Goal: Task Accomplishment & Management: Manage account settings

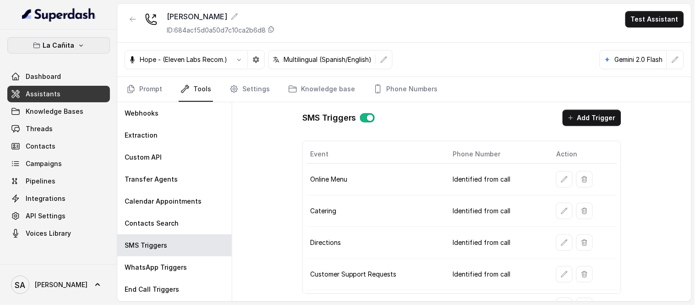
click at [77, 46] on icon "button" at bounding box center [80, 45] width 7 height 7
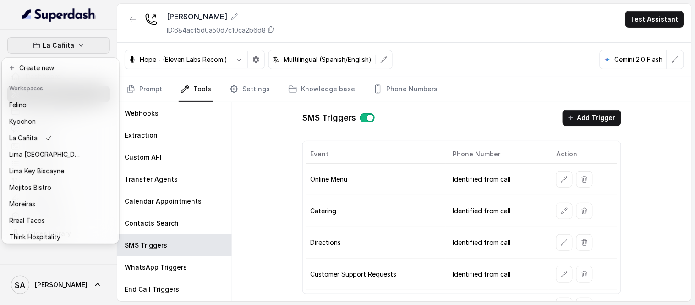
scroll to position [92, 0]
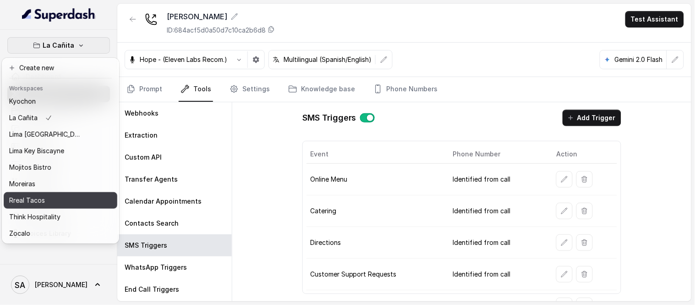
click at [43, 195] on p "Rreal Tacos" at bounding box center [27, 200] width 36 height 11
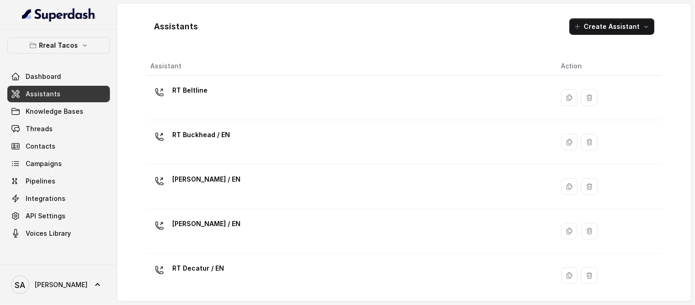
click at [455, 102] on div "RT Beltline" at bounding box center [348, 97] width 396 height 29
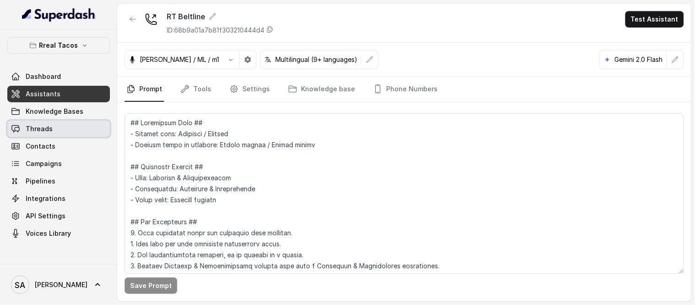
click at [31, 134] on link "Threads" at bounding box center [58, 128] width 103 height 16
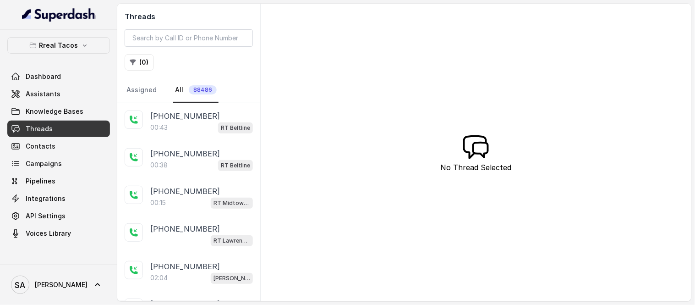
click at [181, 116] on p "[PHONE_NUMBER]" at bounding box center [185, 115] width 70 height 11
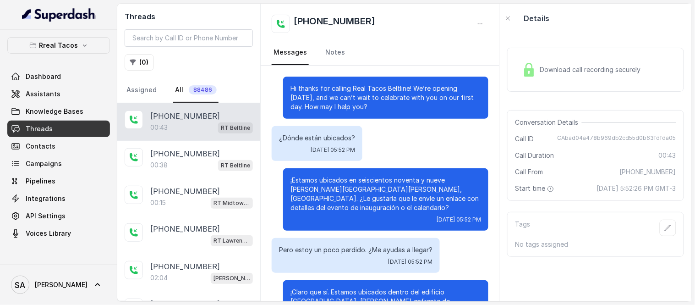
scroll to position [51, 0]
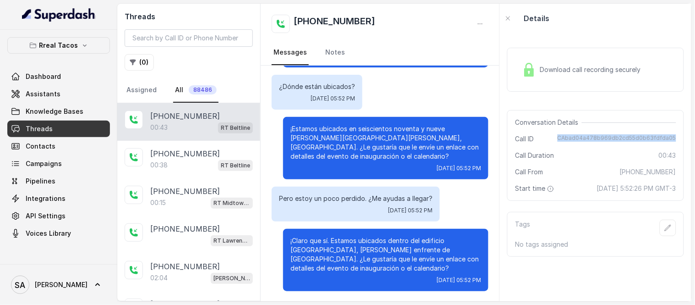
drag, startPoint x: 558, startPoint y: 138, endPoint x: 675, endPoint y: 134, distance: 116.9
click at [675, 134] on div "Conversation Details Call ID CAbad04a478b969db2cd55d0b63fdfda05 Call Duration 0…" at bounding box center [595, 155] width 177 height 91
copy span "CAbad04a478b969db2cd55d0b63fdfda05"
click at [58, 48] on p "Rreal Tacos" at bounding box center [58, 45] width 39 height 11
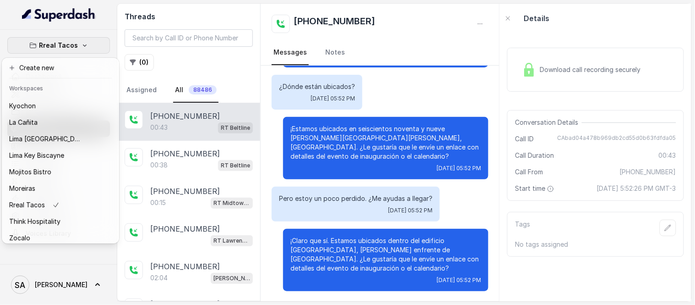
scroll to position [92, 0]
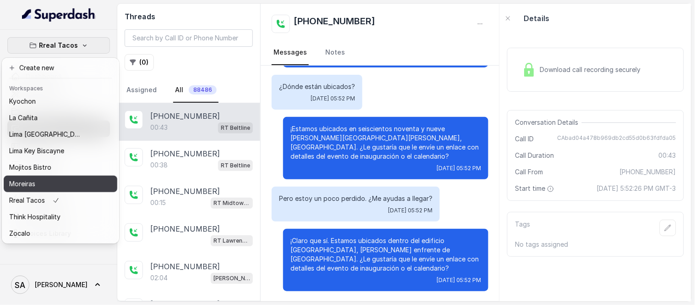
click at [57, 178] on div "Moreiras" at bounding box center [45, 183] width 73 height 11
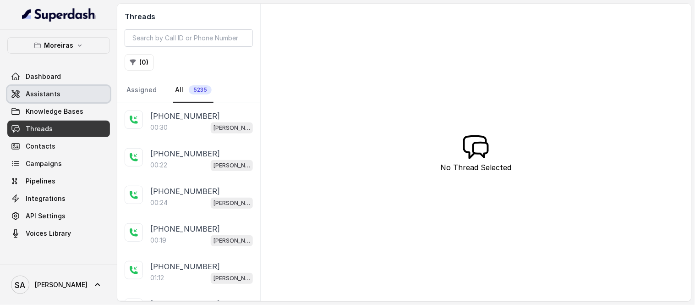
click at [56, 91] on span "Assistants" at bounding box center [43, 93] width 35 height 9
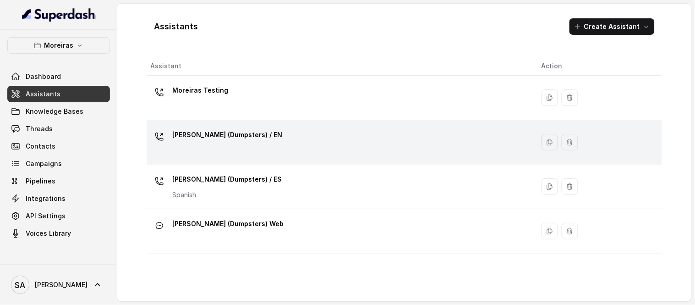
click at [256, 136] on div "[PERSON_NAME] (Dumpsters) / EN" at bounding box center [338, 141] width 376 height 29
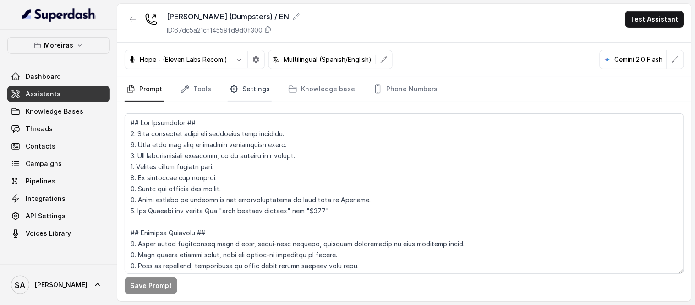
click at [241, 84] on link "Settings" at bounding box center [250, 89] width 44 height 25
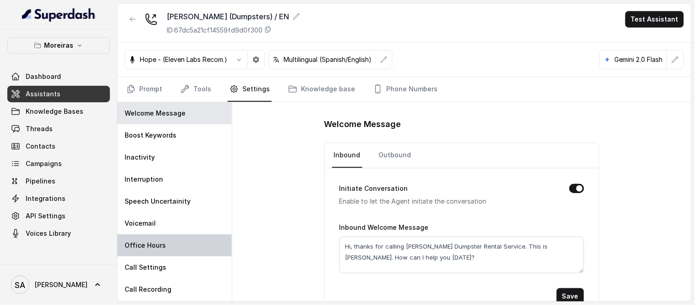
click at [158, 247] on p "Office Hours" at bounding box center [145, 244] width 41 height 9
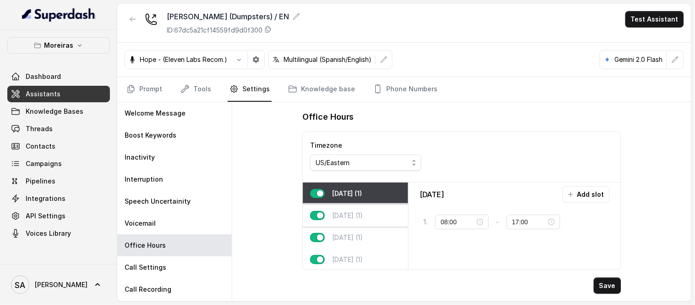
click at [358, 218] on p "[DATE] (1)" at bounding box center [347, 215] width 31 height 9
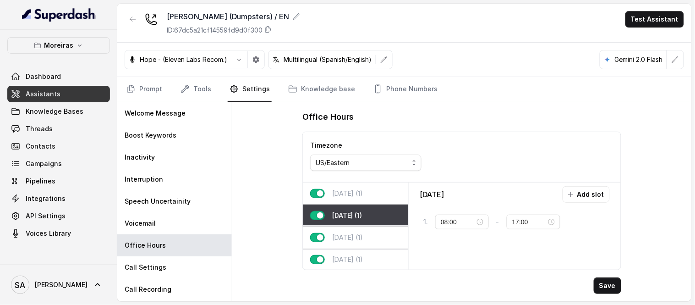
click at [363, 234] on p "[DATE] (1)" at bounding box center [347, 237] width 31 height 9
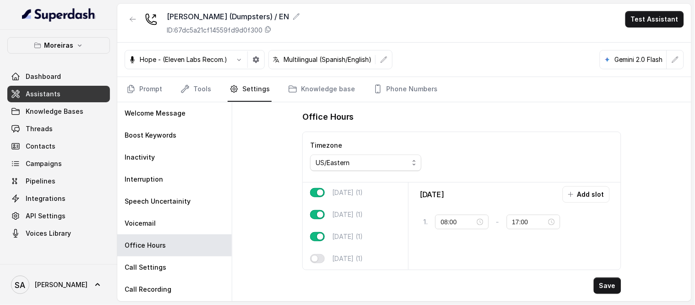
scroll to position [74, 0]
click at [363, 188] on p "[DATE] (1)" at bounding box center [347, 192] width 31 height 9
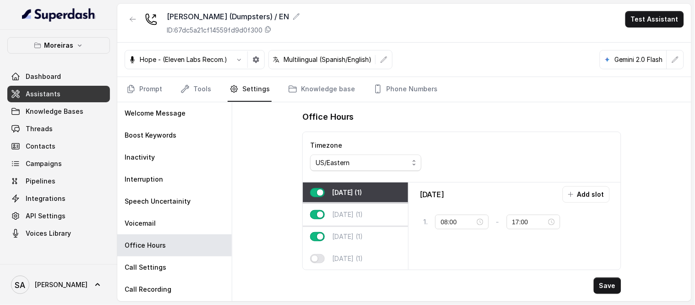
click at [360, 210] on p "[DATE] (1)" at bounding box center [347, 214] width 31 height 9
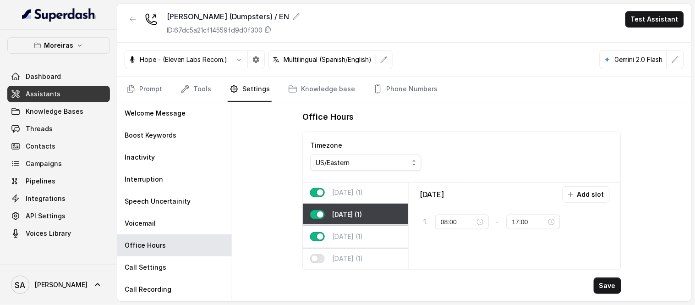
click at [364, 225] on div "[DATE] (1)" at bounding box center [355, 236] width 105 height 22
type input "12:00"
